Goal: Information Seeking & Learning: Learn about a topic

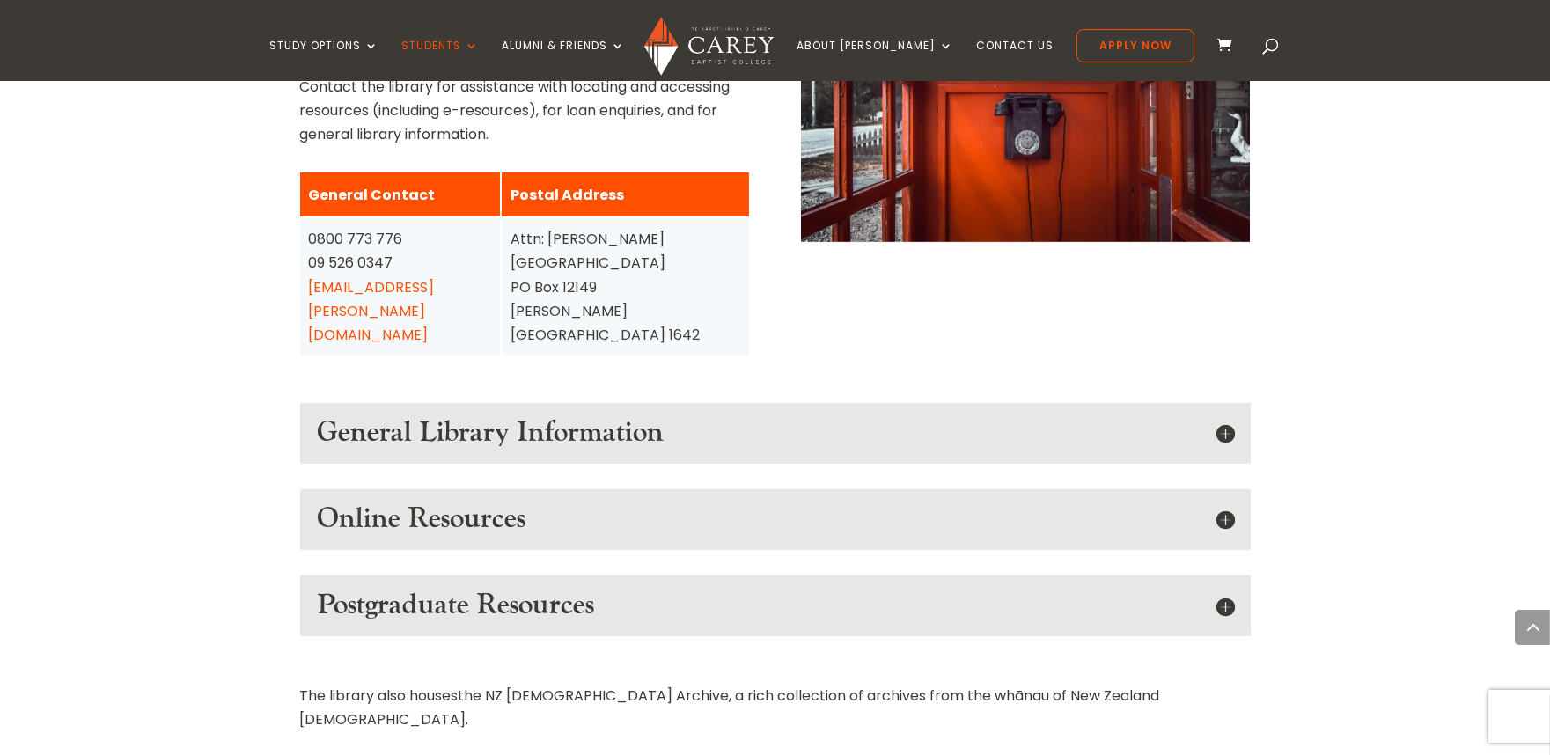
scroll to position [2281, 0]
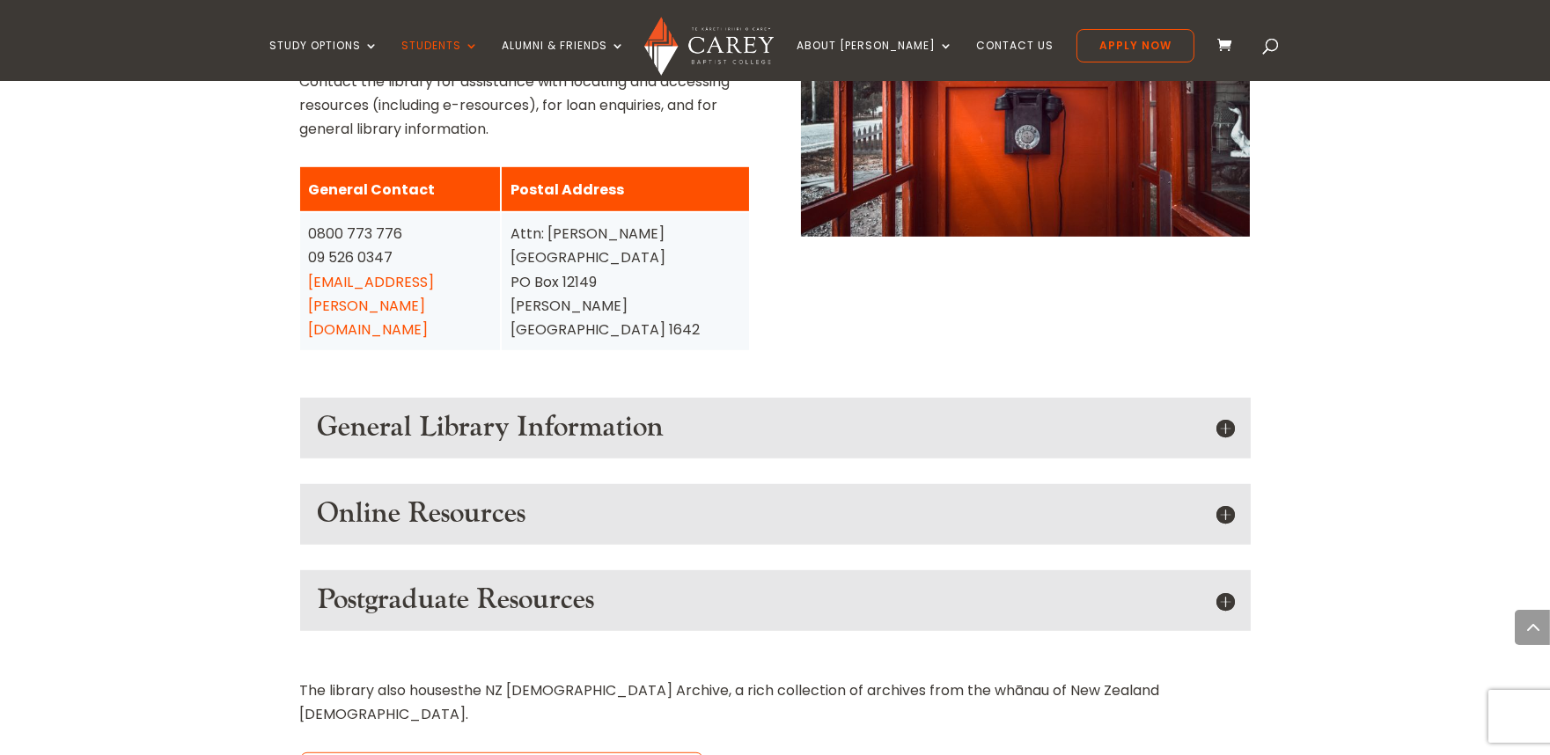
click at [1234, 398] on div "General Library Information The [PERSON_NAME][GEOGRAPHIC_DATA] The library is n…" at bounding box center [775, 428] width 950 height 60
click at [1229, 411] on h5 "General Library Information" at bounding box center [775, 427] width 915 height 33
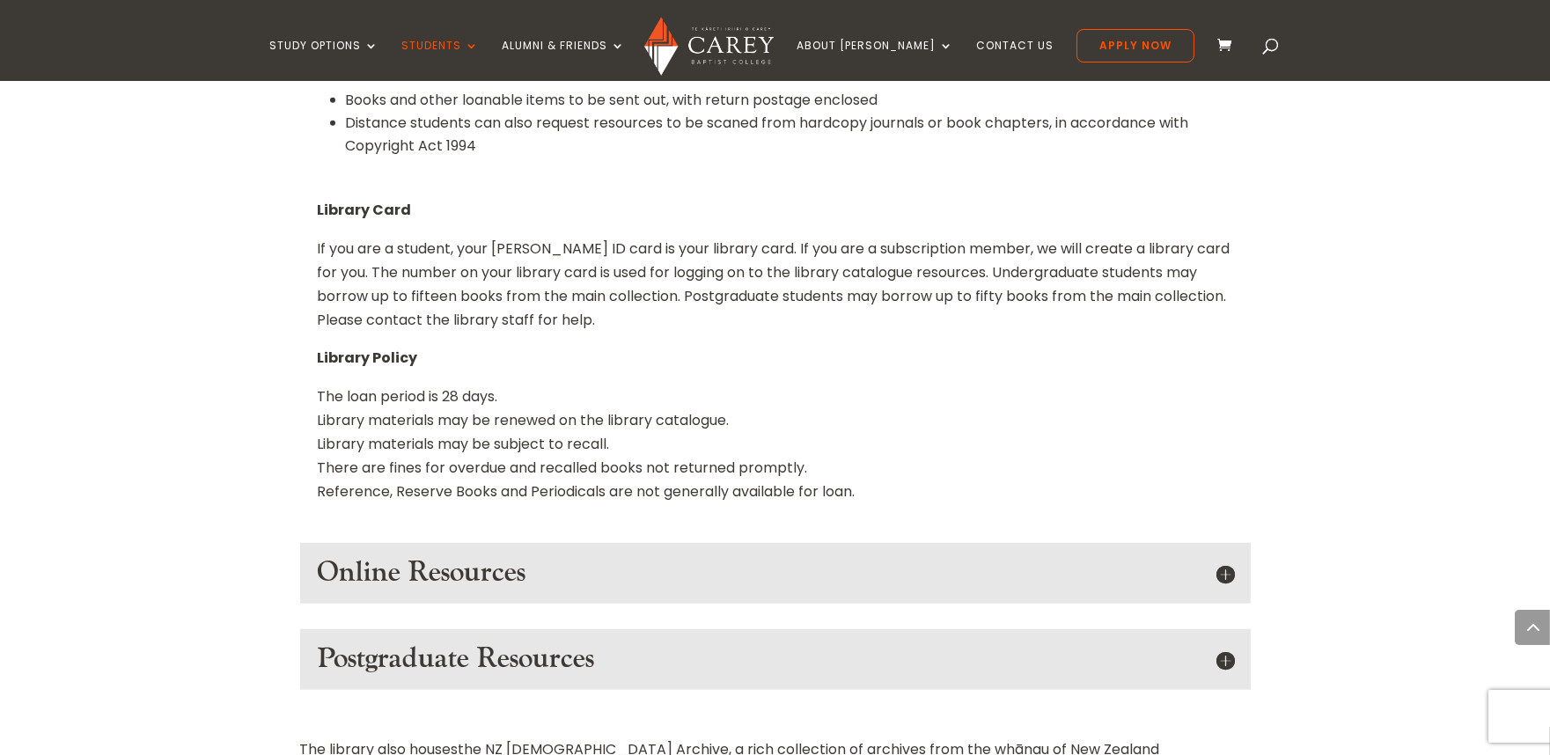
scroll to position [3083, 0]
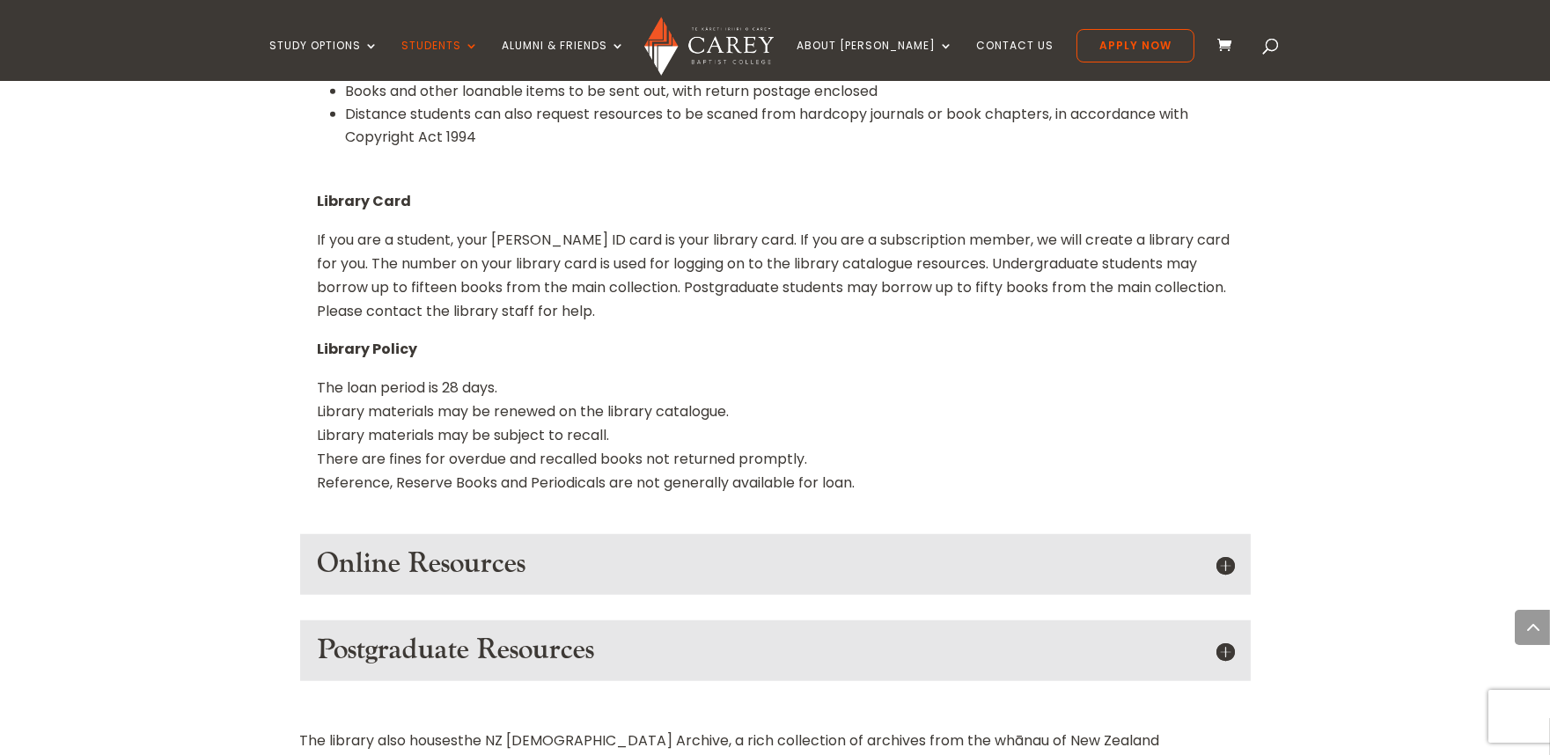
click at [1233, 634] on h5 "Postgraduate Resources" at bounding box center [775, 650] width 915 height 33
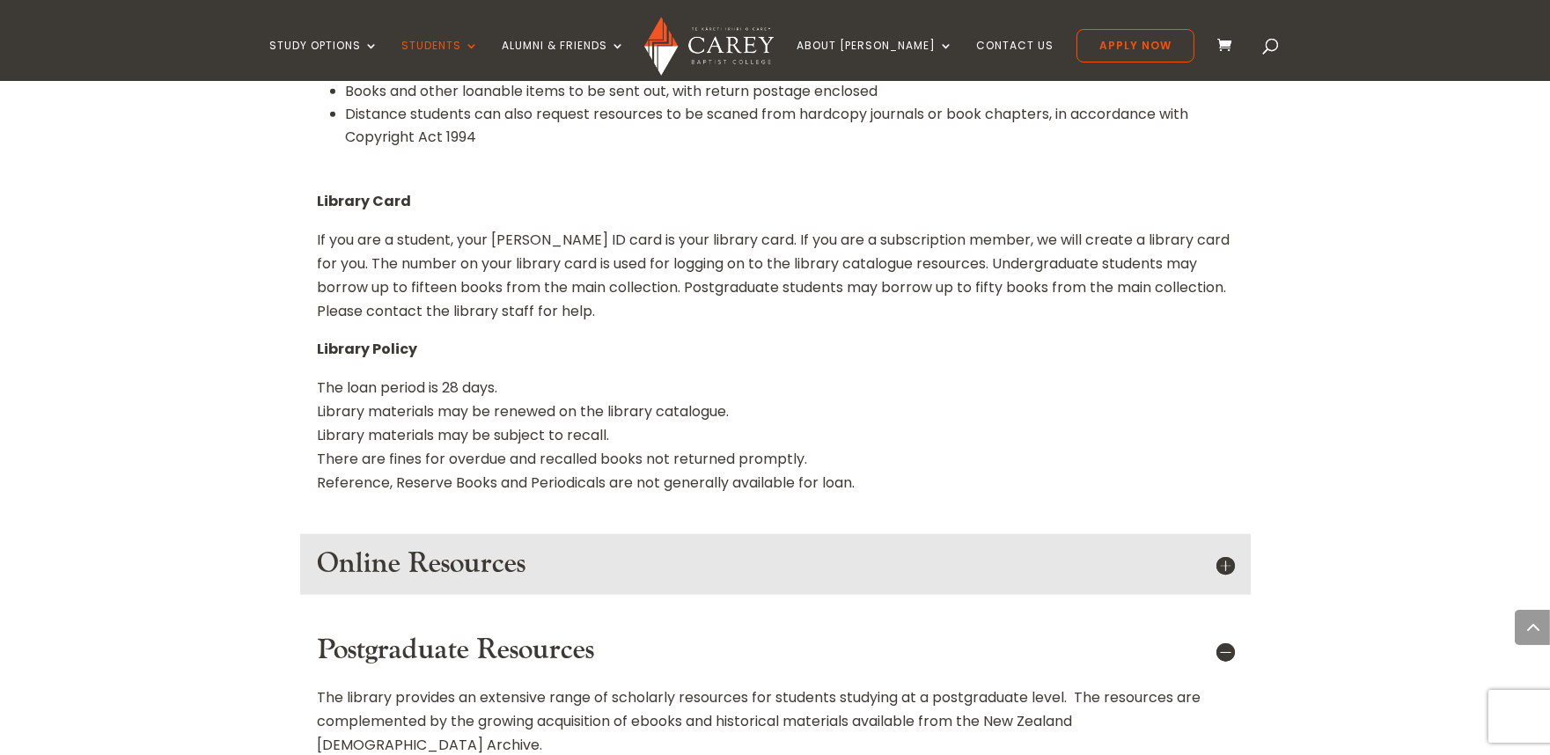
scroll to position [0, 0]
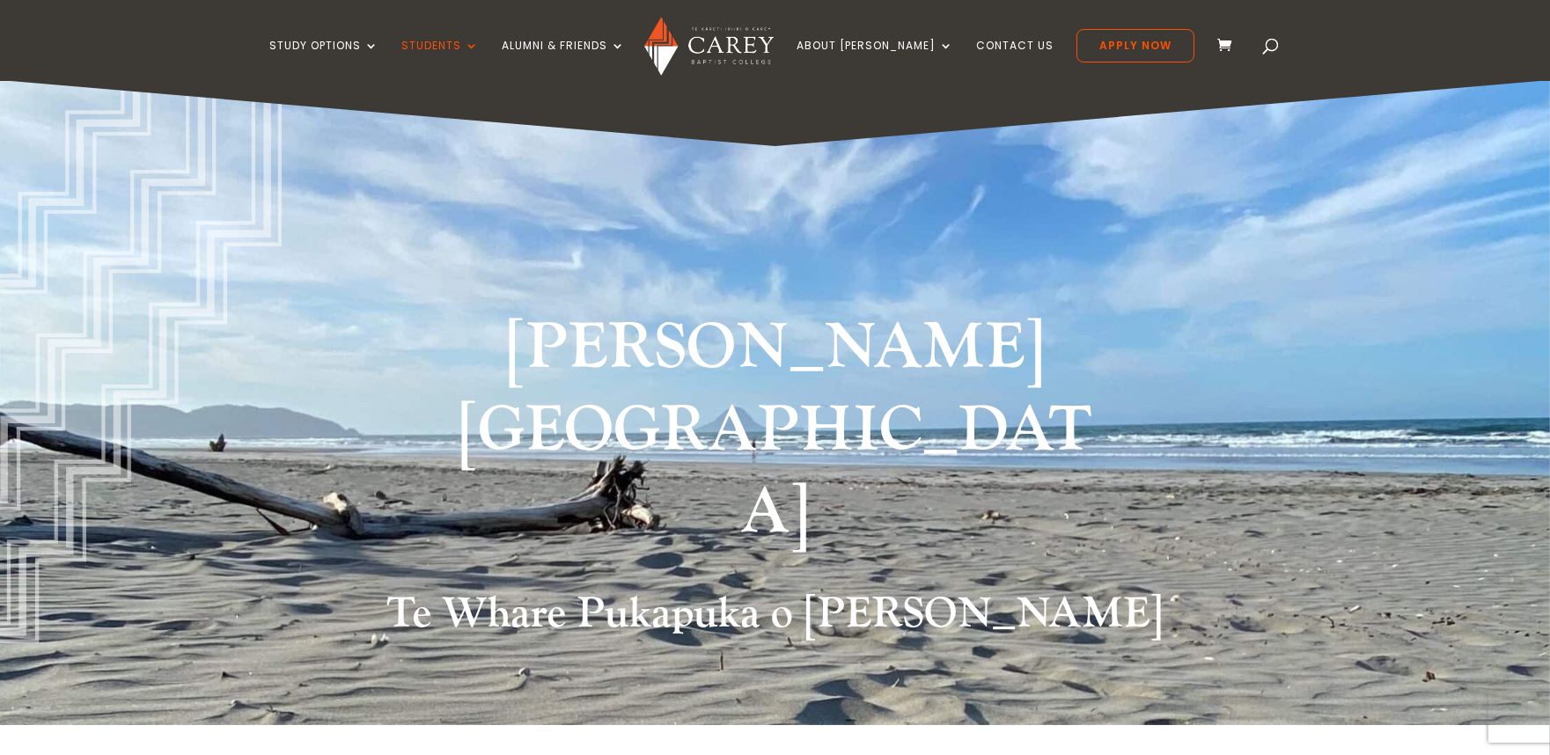
click at [696, 40] on img at bounding box center [708, 46] width 129 height 59
